Goal: Use online tool/utility

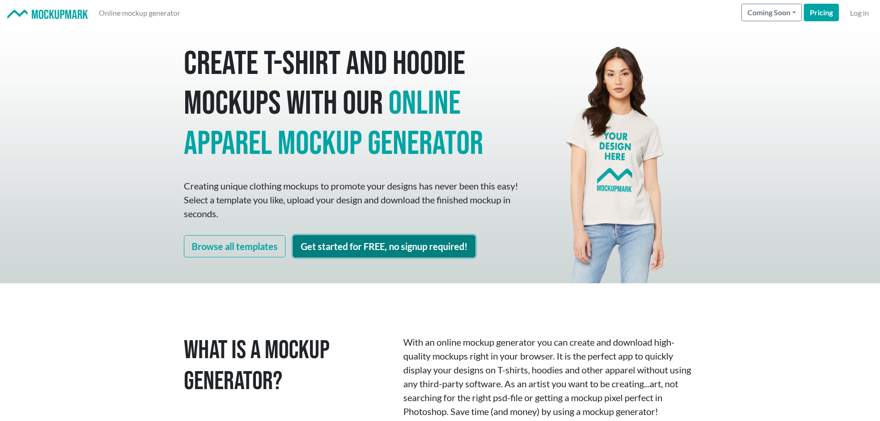
click at [402, 242] on link "Get started for FREE, no signup required!" at bounding box center [384, 246] width 183 height 22
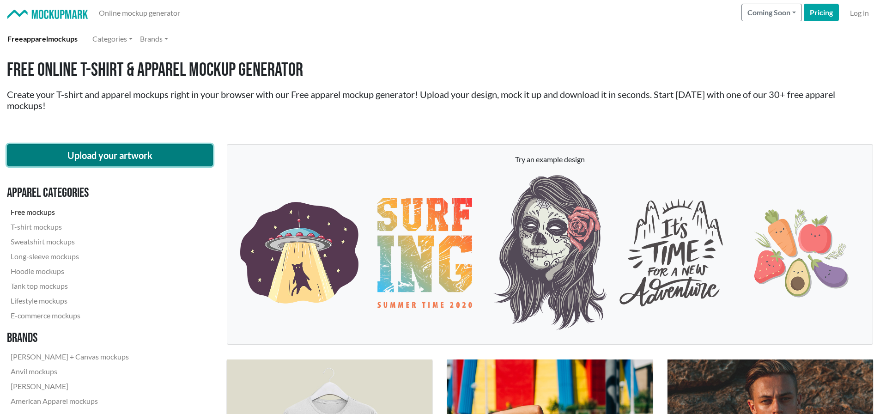
click at [131, 158] on button "Upload your artwork" at bounding box center [110, 155] width 206 height 22
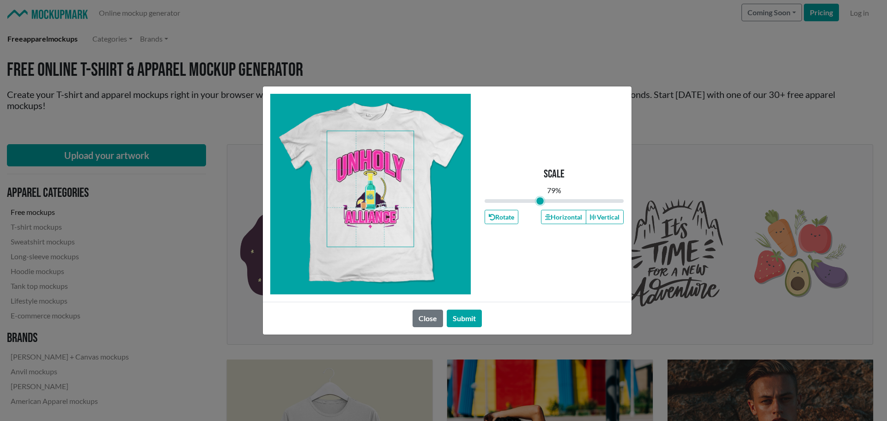
drag, startPoint x: 550, startPoint y: 202, endPoint x: 540, endPoint y: 202, distance: 10.2
click at [540, 202] on input "range" at bounding box center [555, 201] width 140 height 10
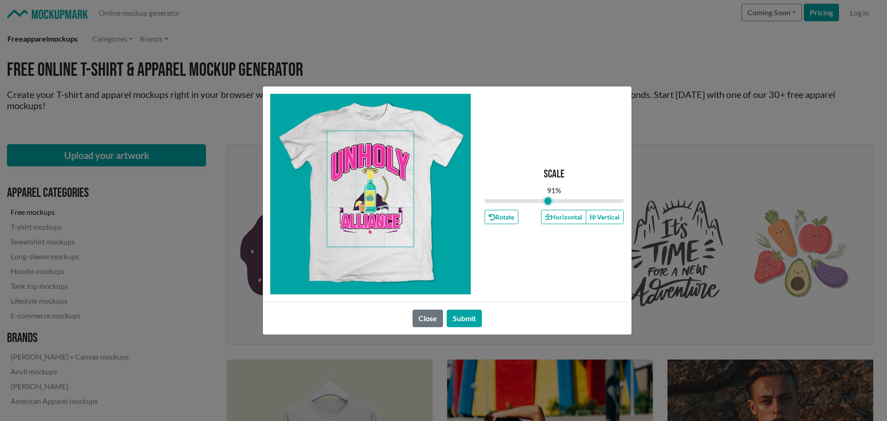
drag, startPoint x: 540, startPoint y: 199, endPoint x: 548, endPoint y: 199, distance: 8.3
click at [548, 199] on input "range" at bounding box center [555, 201] width 140 height 10
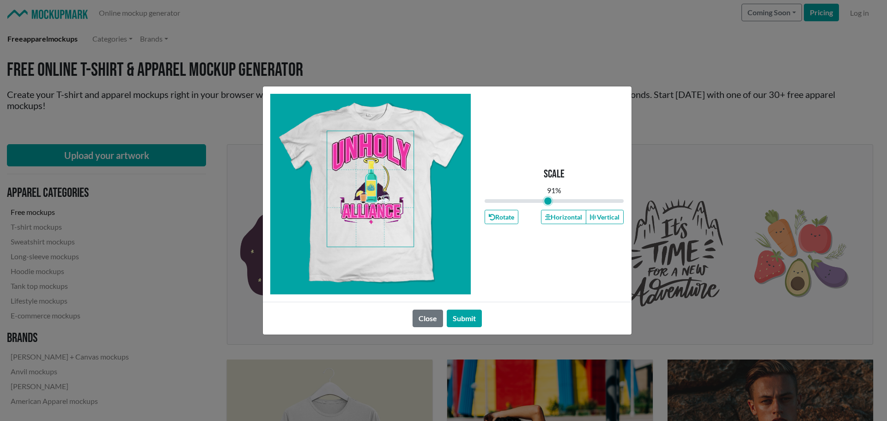
click at [368, 198] on span at bounding box center [370, 189] width 86 height 116
click at [569, 215] on button "Horizontal" at bounding box center [563, 217] width 45 height 14
click at [381, 155] on span at bounding box center [370, 189] width 86 height 116
click at [466, 318] on button "Submit" at bounding box center [464, 319] width 35 height 18
type input "0.91"
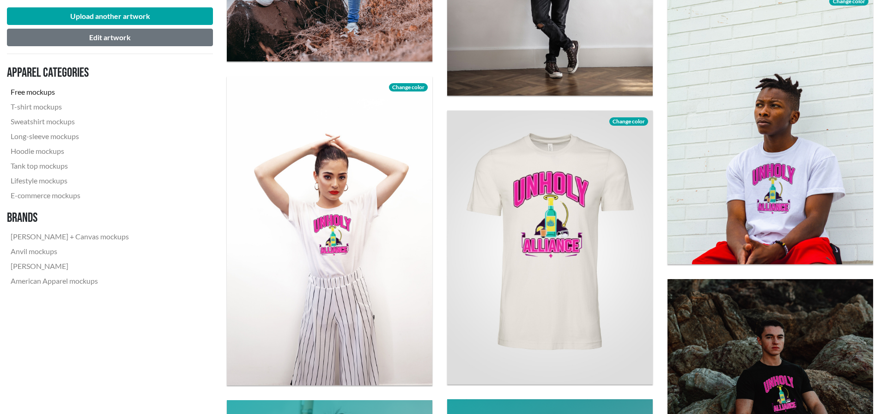
scroll to position [832, 0]
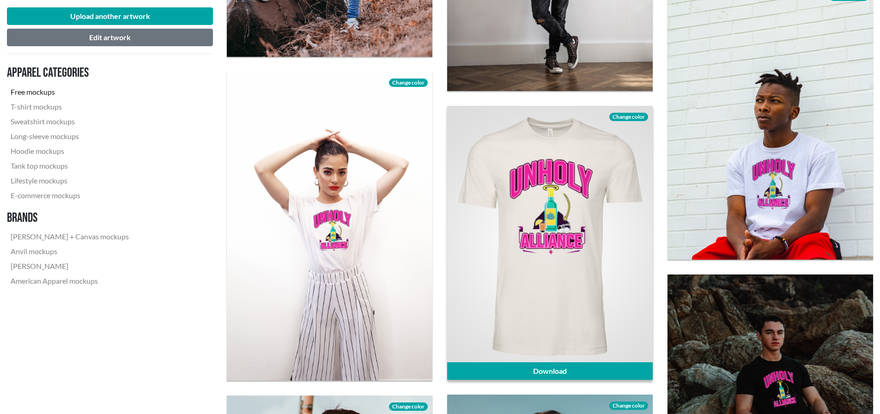
click at [631, 117] on span "Change color" at bounding box center [629, 117] width 39 height 8
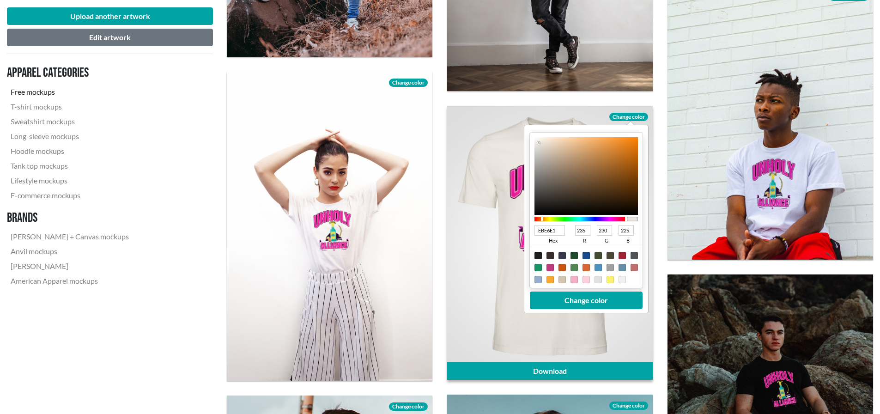
click at [536, 254] on div at bounding box center [538, 255] width 7 height 7
type input "1F1F1F"
type input "31"
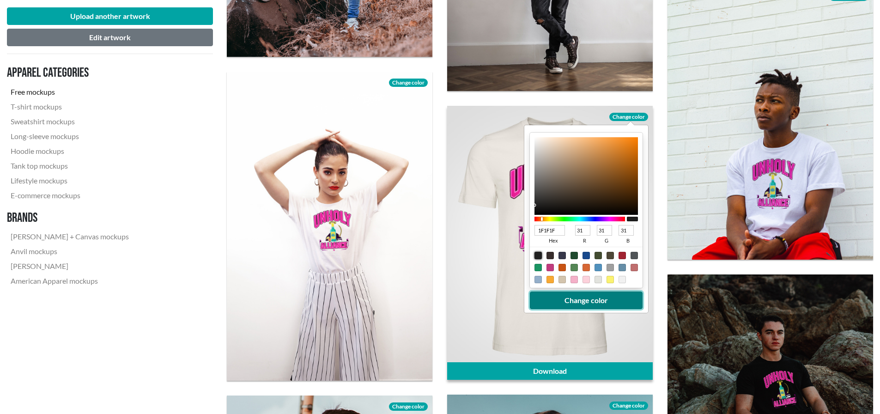
click at [575, 296] on button "Change color" at bounding box center [586, 301] width 113 height 18
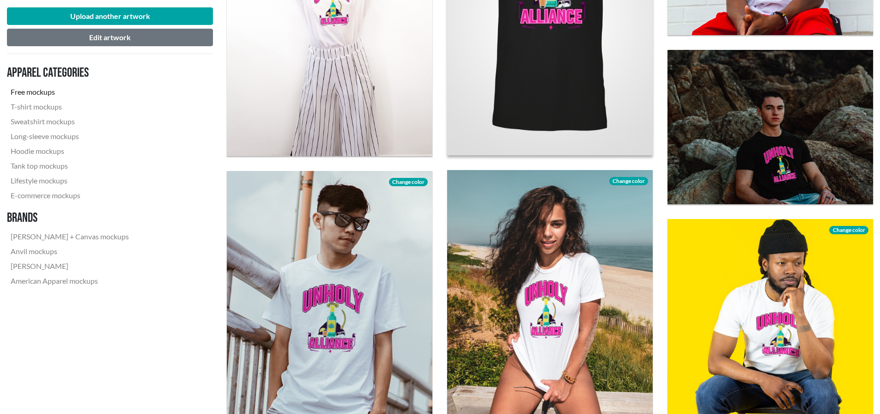
scroll to position [1109, 0]
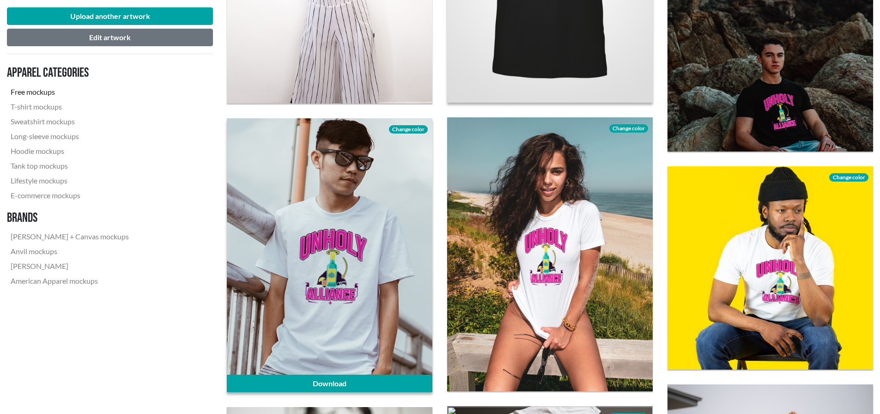
click at [406, 129] on span "Change color" at bounding box center [408, 129] width 39 height 8
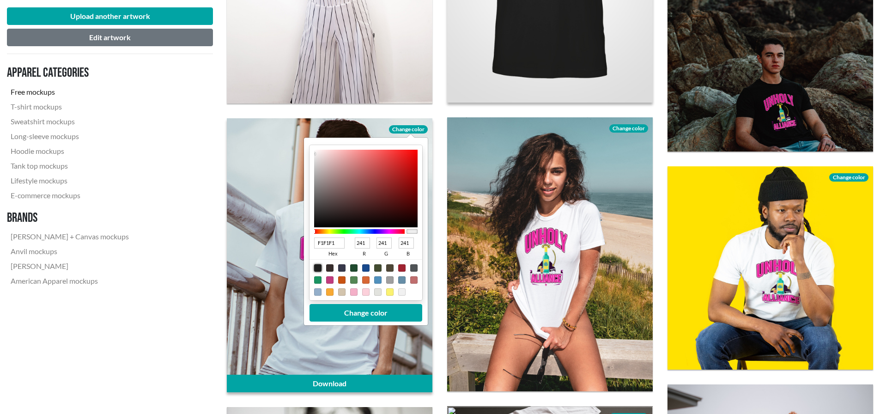
drag, startPoint x: 317, startPoint y: 265, endPoint x: 341, endPoint y: 281, distance: 29.4
click at [317, 265] on div at bounding box center [317, 267] width 7 height 7
type input "1F1F1F"
type input "31"
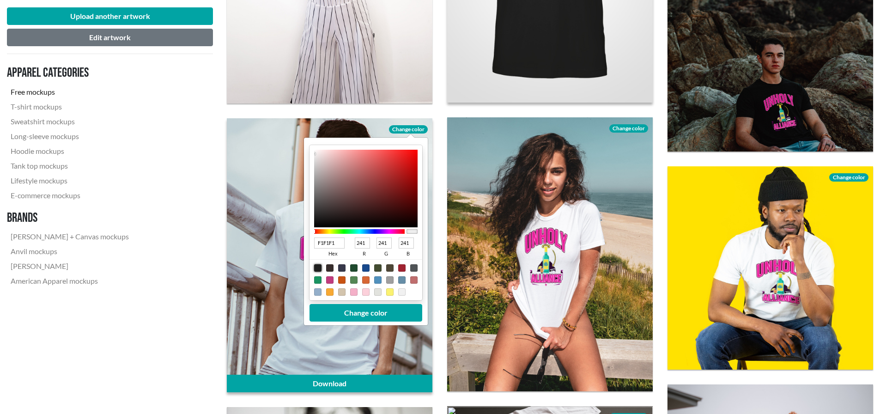
type input "31"
click at [369, 312] on button "Change color" at bounding box center [366, 313] width 113 height 18
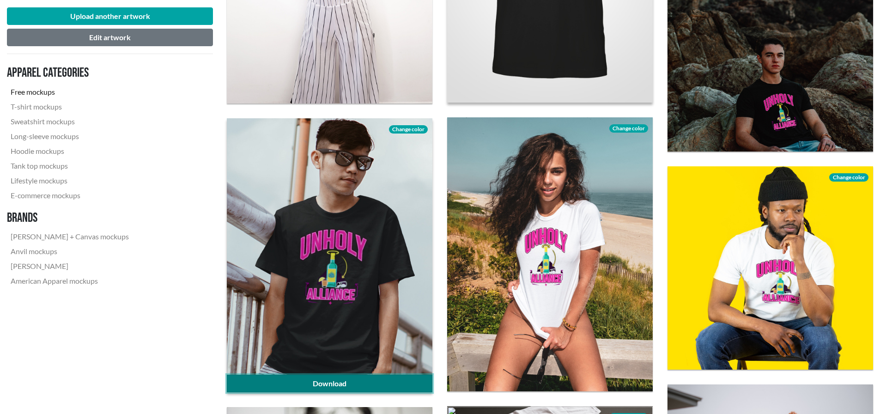
click at [352, 384] on link "Download" at bounding box center [330, 384] width 206 height 18
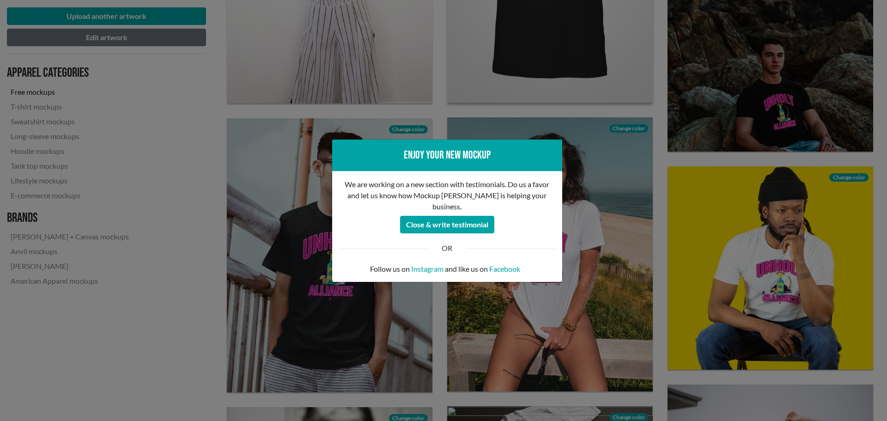
click at [658, 209] on div "Enjoy your new mockup We are working on a new section with testimonials. Do us …" at bounding box center [443, 210] width 887 height 421
